Goal: Information Seeking & Learning: Check status

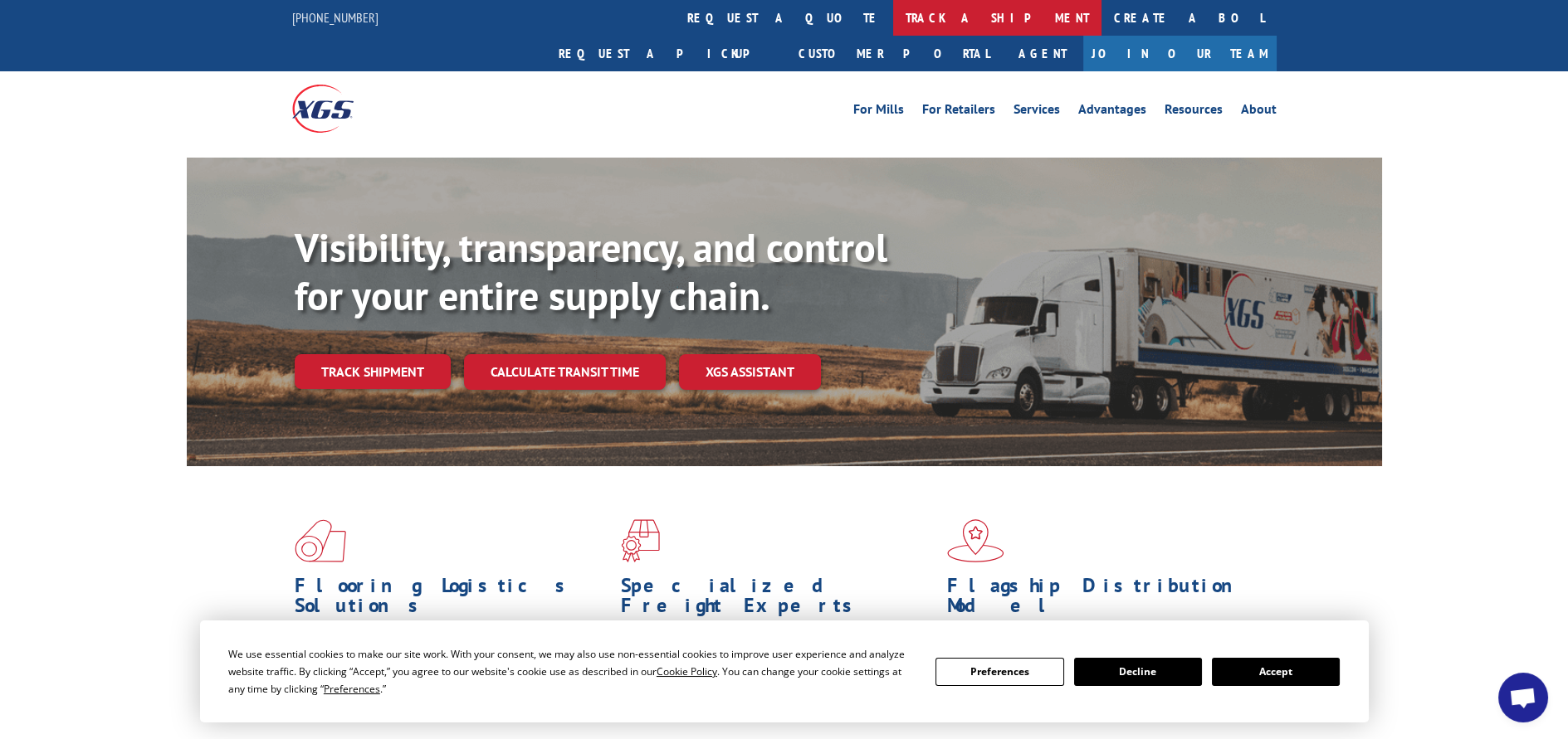
click at [893, 18] on link "track a shipment" at bounding box center [997, 17] width 208 height 35
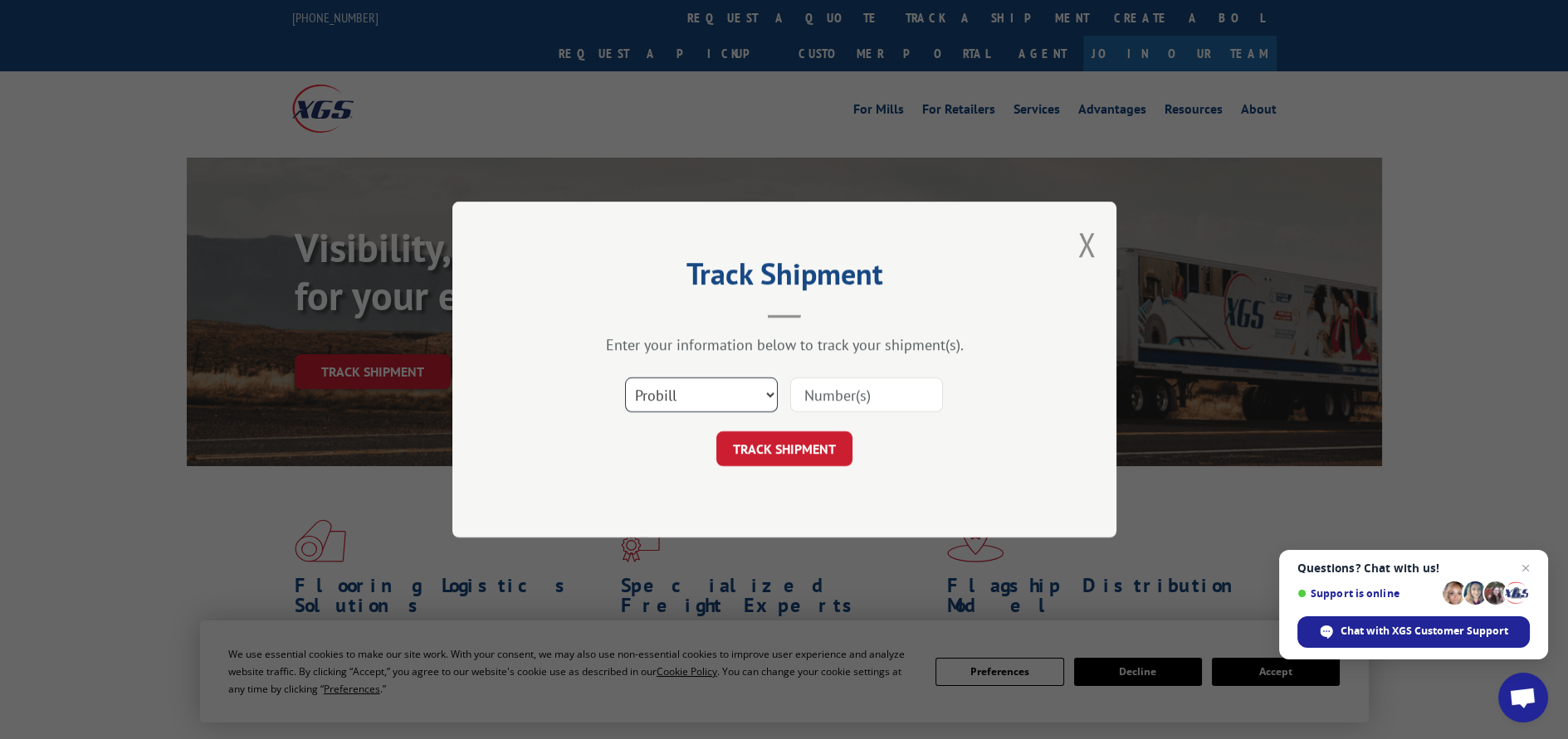
click at [760, 390] on select "Select category... Probill BOL PO" at bounding box center [701, 394] width 153 height 35
select select "po"
click at [625, 377] on select "Select category... Probill BOL PO" at bounding box center [701, 394] width 153 height 35
click at [822, 395] on input at bounding box center [867, 394] width 153 height 35
paste input "12528859"
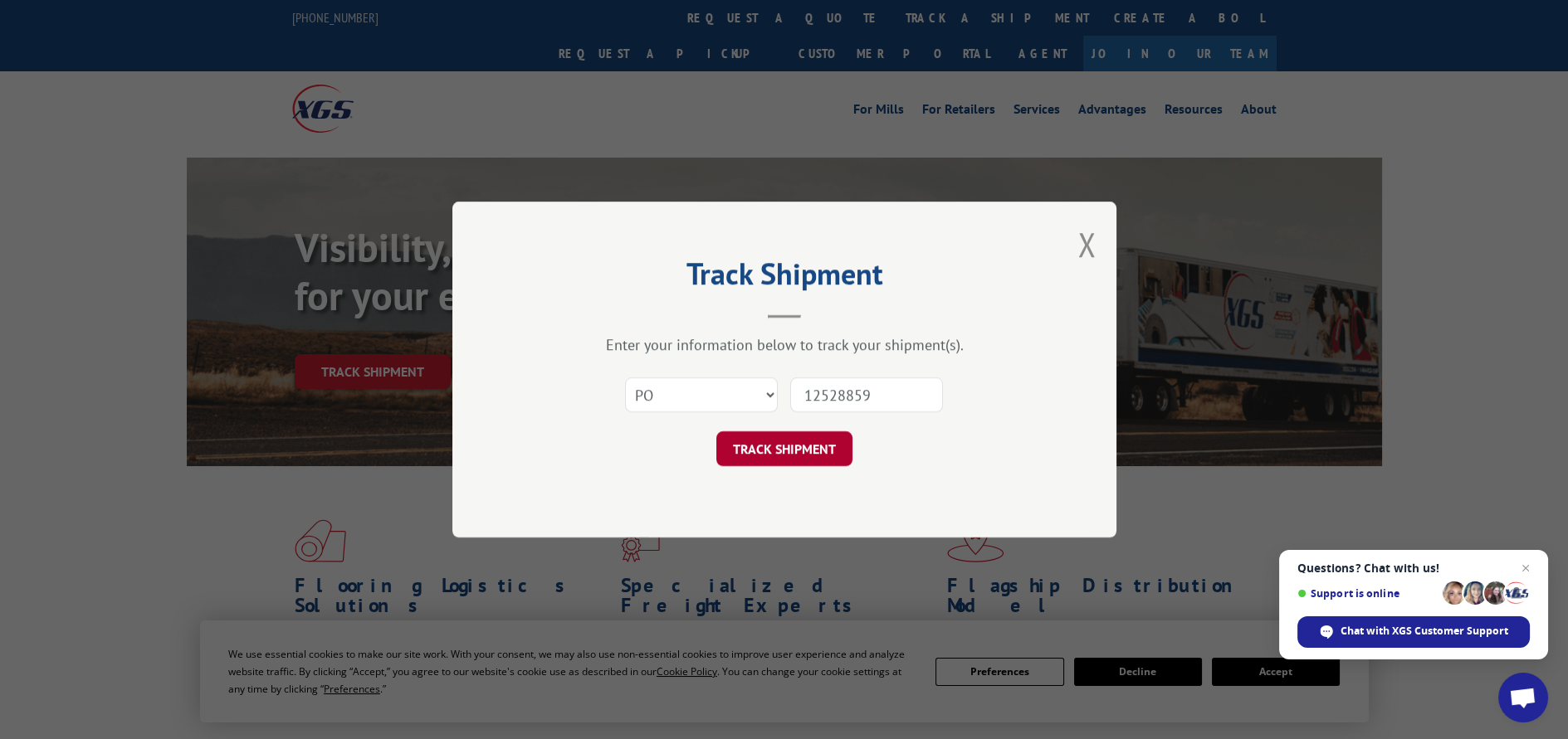
type input "12528859"
click at [785, 456] on button "TRACK SHIPMENT" at bounding box center [785, 449] width 136 height 35
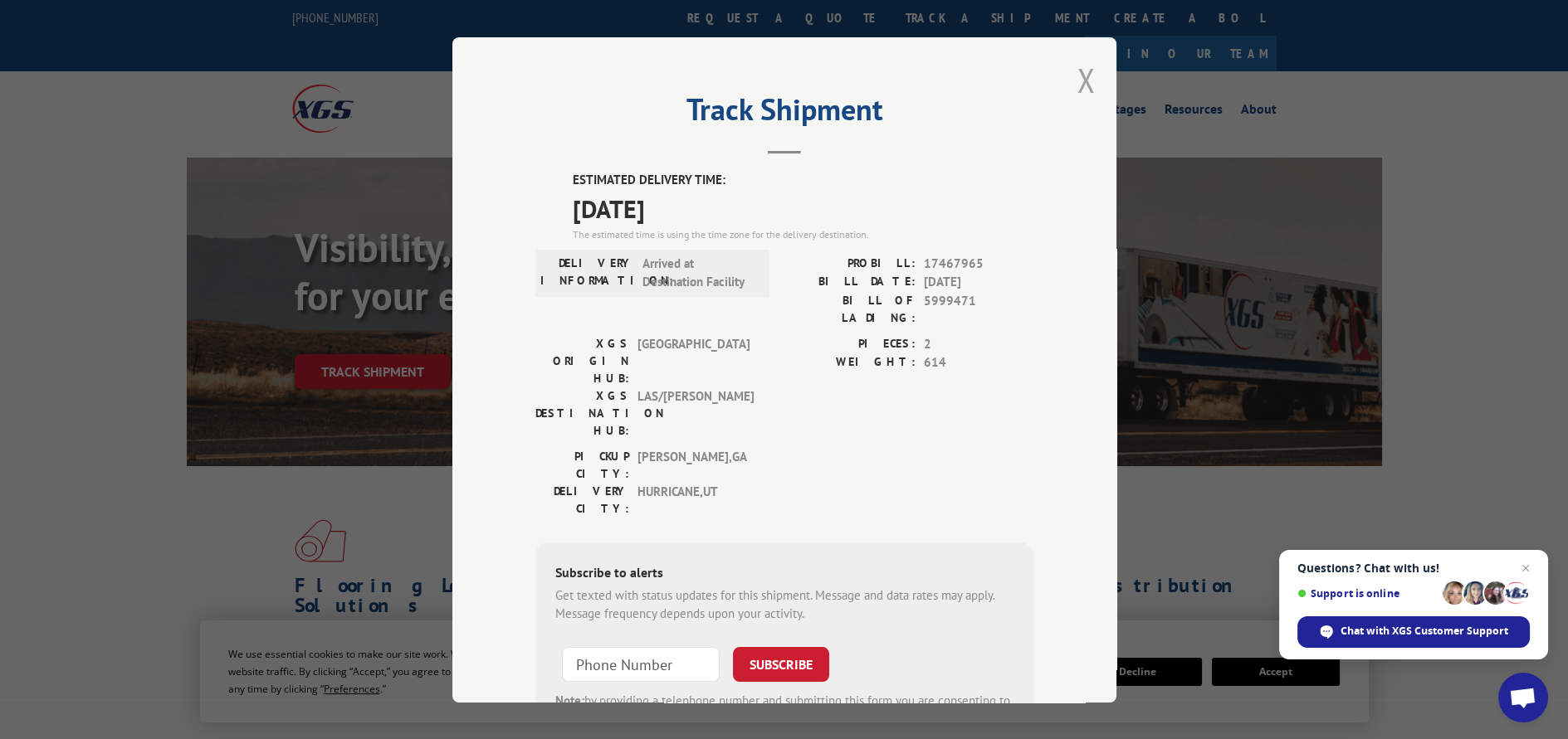
click at [1081, 75] on button "Close modal" at bounding box center [1087, 80] width 18 height 44
